Goal: Ask a question

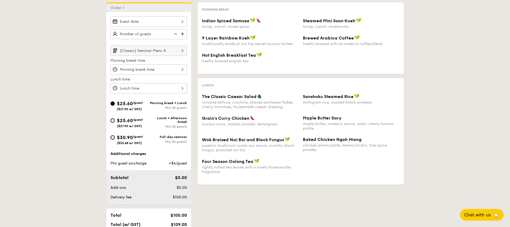
click at [172, 18] on div at bounding box center [148, 21] width 76 height 10
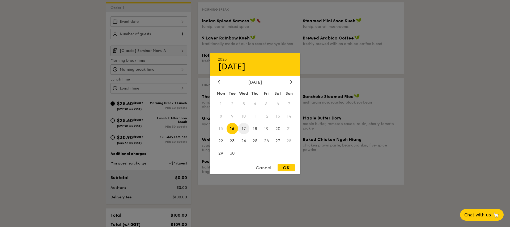
click at [248, 130] on span "17" at bounding box center [243, 128] width 11 height 11
click at [239, 130] on span "17" at bounding box center [243, 128] width 11 height 11
click at [232, 130] on span "16" at bounding box center [231, 128] width 11 height 11
click at [246, 130] on span "17" at bounding box center [243, 128] width 11 height 11
click at [267, 143] on span "26" at bounding box center [265, 141] width 11 height 11
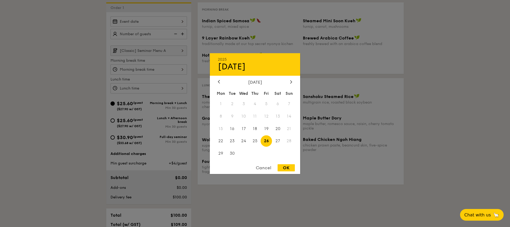
click at [285, 106] on span "7" at bounding box center [288, 103] width 11 height 11
click at [287, 86] on div "September 2025 Mon Tue Wed Thu Fri Sat Sun 1 2 3 4 5 6 7 8 9 10 11 12 13 14 15 …" at bounding box center [255, 120] width 90 height 81
click at [261, 167] on div "Cancel" at bounding box center [263, 168] width 26 height 7
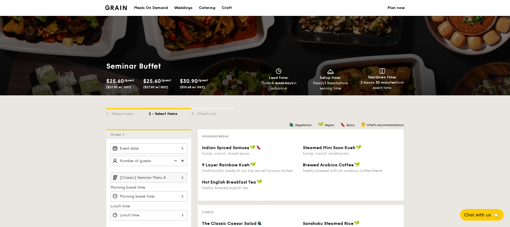
scroll to position [339, 0]
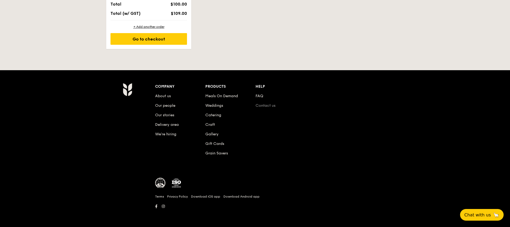
click at [267, 105] on link "Contact us" at bounding box center [265, 106] width 20 height 5
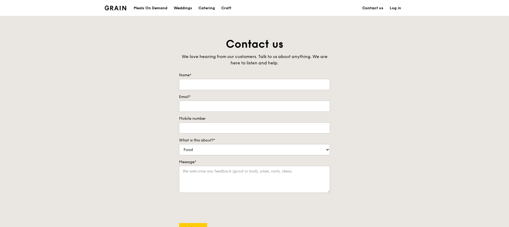
click at [364, 12] on link "Contact us" at bounding box center [372, 8] width 27 height 16
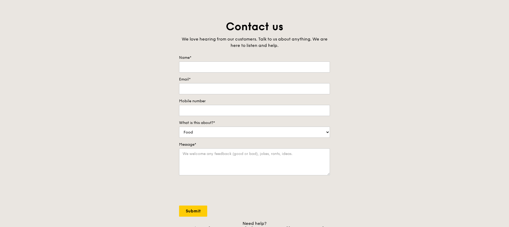
scroll to position [19, 0]
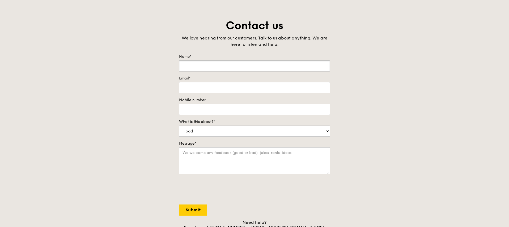
click at [263, 65] on input "Name*" at bounding box center [254, 66] width 151 height 11
type input "a"
type input "Rachel Fong"
type input "rachelfong@nus.edu.sg"
click at [234, 111] on input "Mobile number" at bounding box center [254, 109] width 151 height 11
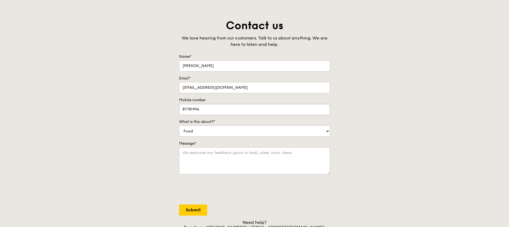
type input "87781994"
click at [220, 161] on textarea "Message*" at bounding box center [254, 161] width 151 height 27
click at [187, 154] on textarea "Hi, I would like to ask for an official quotation for a half-day seminar buffet…" at bounding box center [254, 161] width 151 height 27
click at [274, 155] on textarea "Hi, I would like to ask for an official quotation for a half-day seminar buffet…" at bounding box center [254, 161] width 151 height 27
click at [244, 163] on textarea "Hi, I would like to ask for an official quotation for a half-day seminar buffet…" at bounding box center [254, 161] width 151 height 27
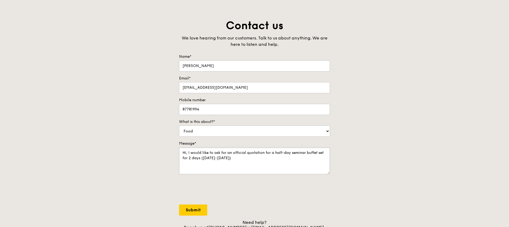
click at [187, 159] on textarea "Hi, I would like to ask for an official quotation for a half-day seminar buffet…" at bounding box center [254, 161] width 151 height 27
click at [328, 154] on textarea "Hi, I would like to ask for an official quotation for a half-day seminar buffet…" at bounding box center [254, 161] width 151 height 27
click at [289, 157] on textarea "Hi, I would like to ask for an official quotation for a half-day seminar buffet…" at bounding box center [254, 161] width 151 height 27
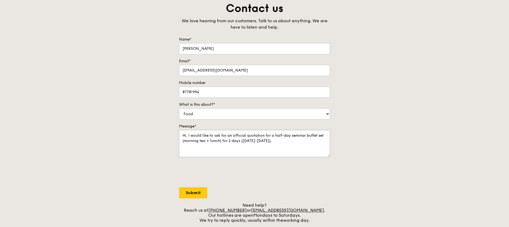
scroll to position [37, 0]
click at [262, 141] on textarea "Hi, I would like to ask for an official quotation for a half-day seminar buffet…" at bounding box center [254, 142] width 151 height 27
type textarea "Hi, I would like to ask for an official quotation for a half-day seminar buffet…"
click at [191, 193] on input "Submit" at bounding box center [193, 192] width 28 height 11
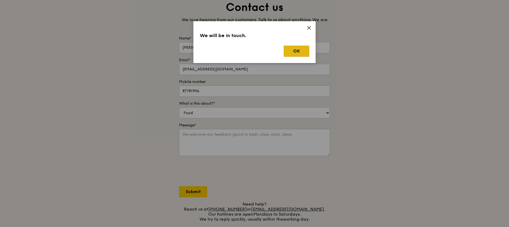
click at [293, 48] on button "OK" at bounding box center [295, 51] width 25 height 11
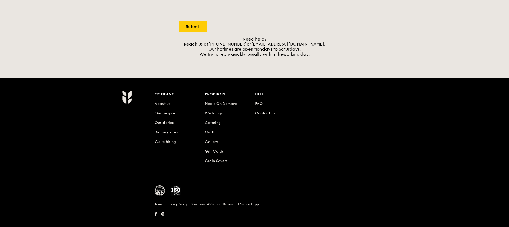
scroll to position [210, 0]
